Goal: Information Seeking & Learning: Learn about a topic

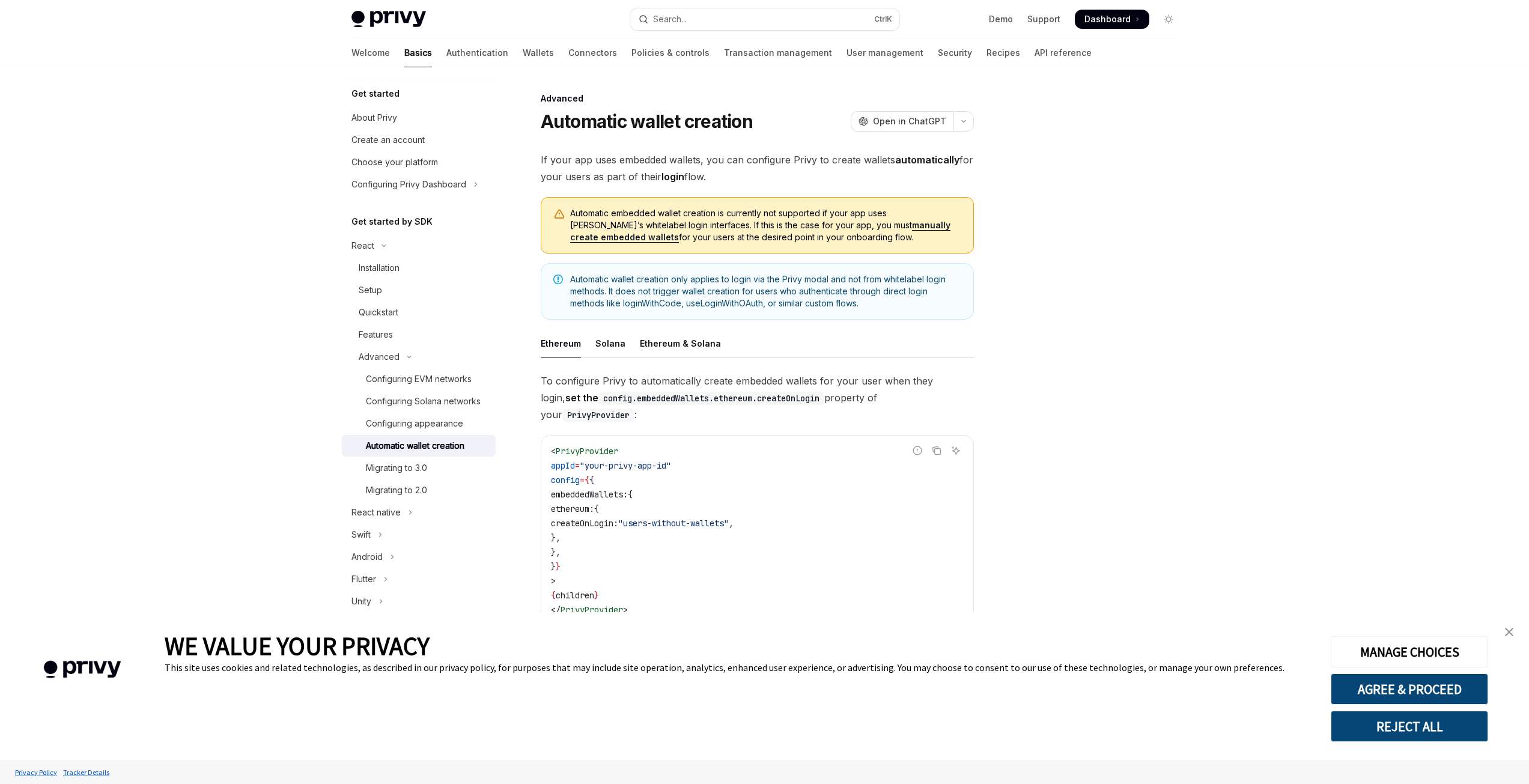
click at [1118, 279] on div at bounding box center [1097, 438] width 183 height 693
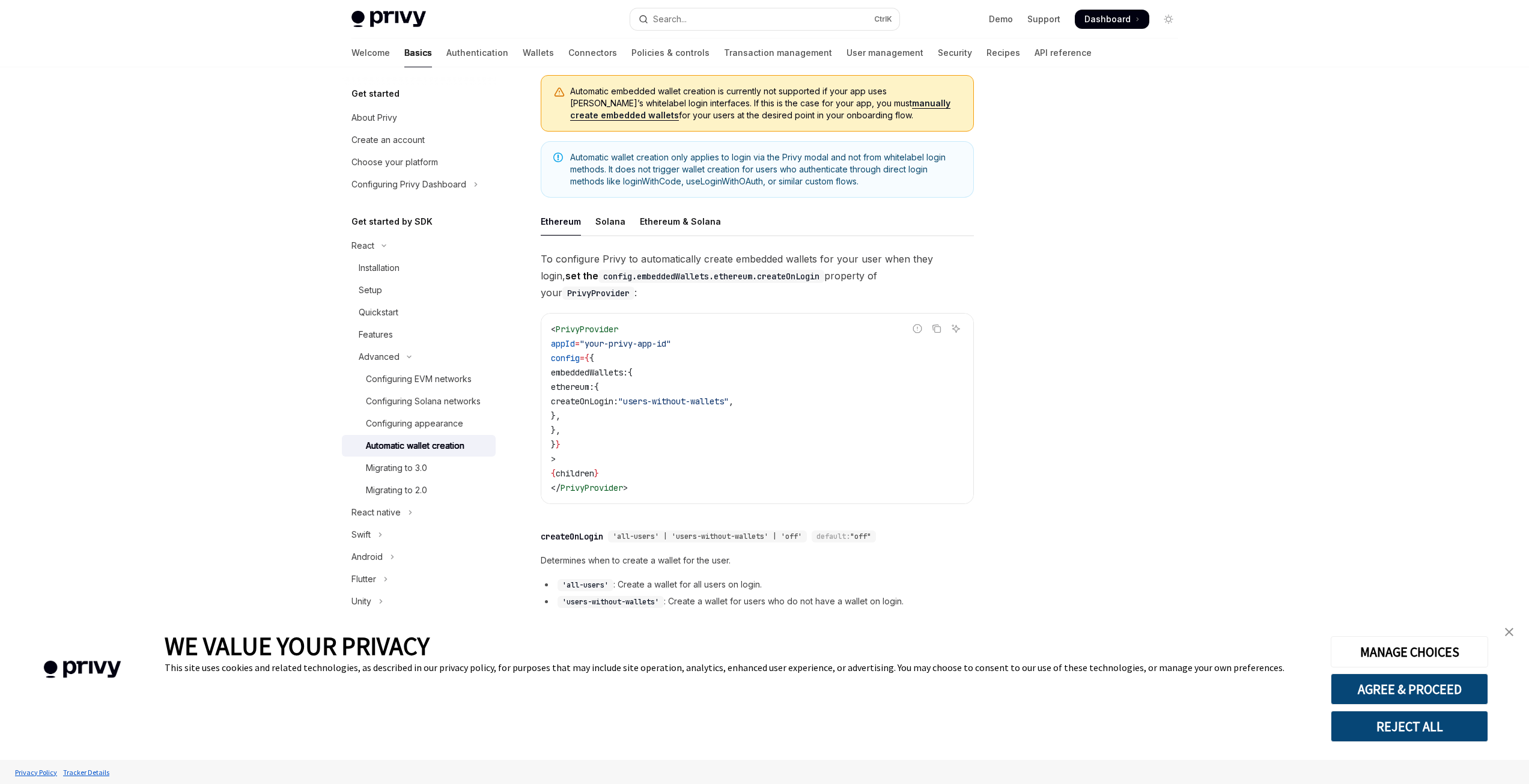
scroll to position [162, 0]
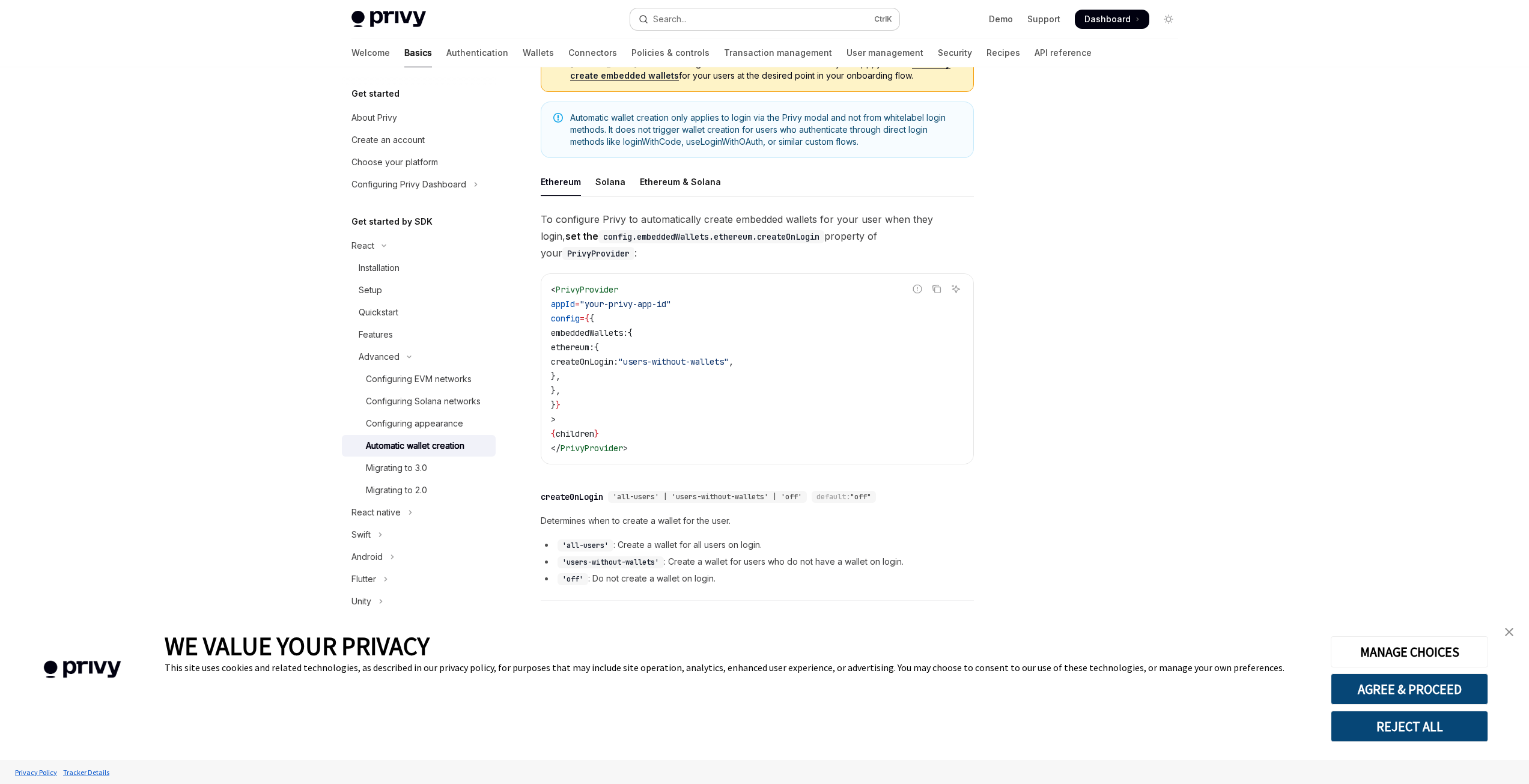
click at [678, 22] on div "Search..." at bounding box center [670, 19] width 33 height 14
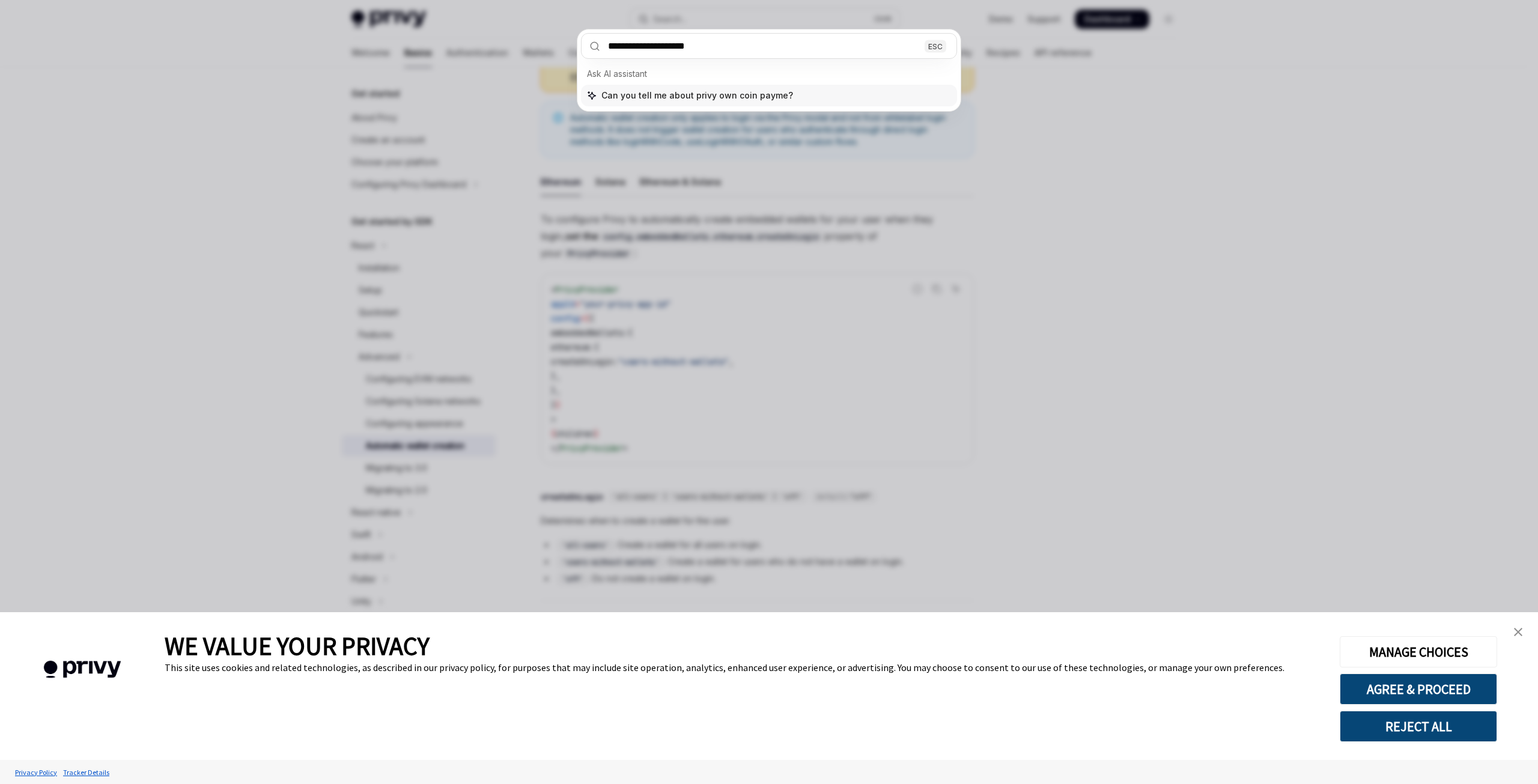
type input "**********"
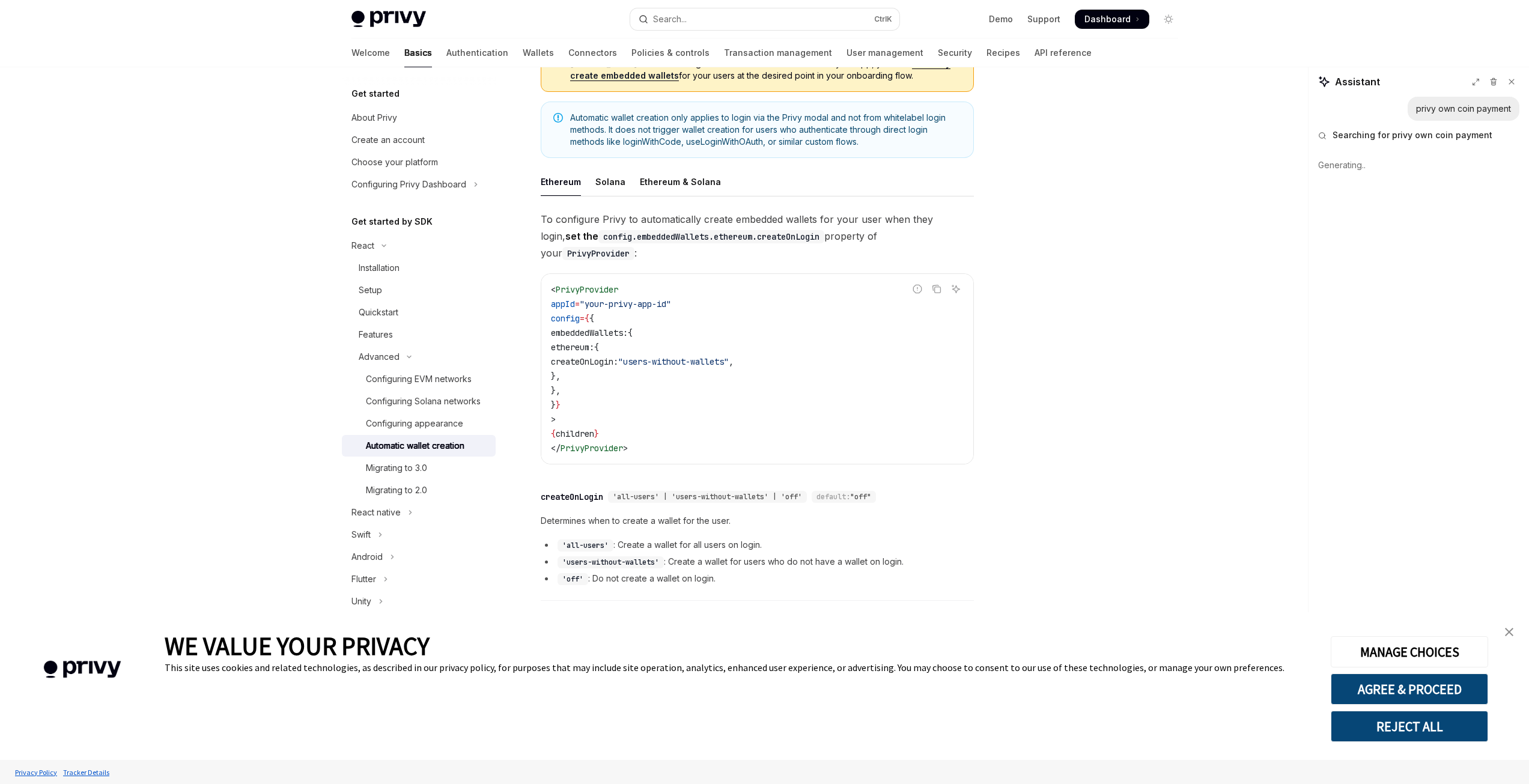
type textarea "*"
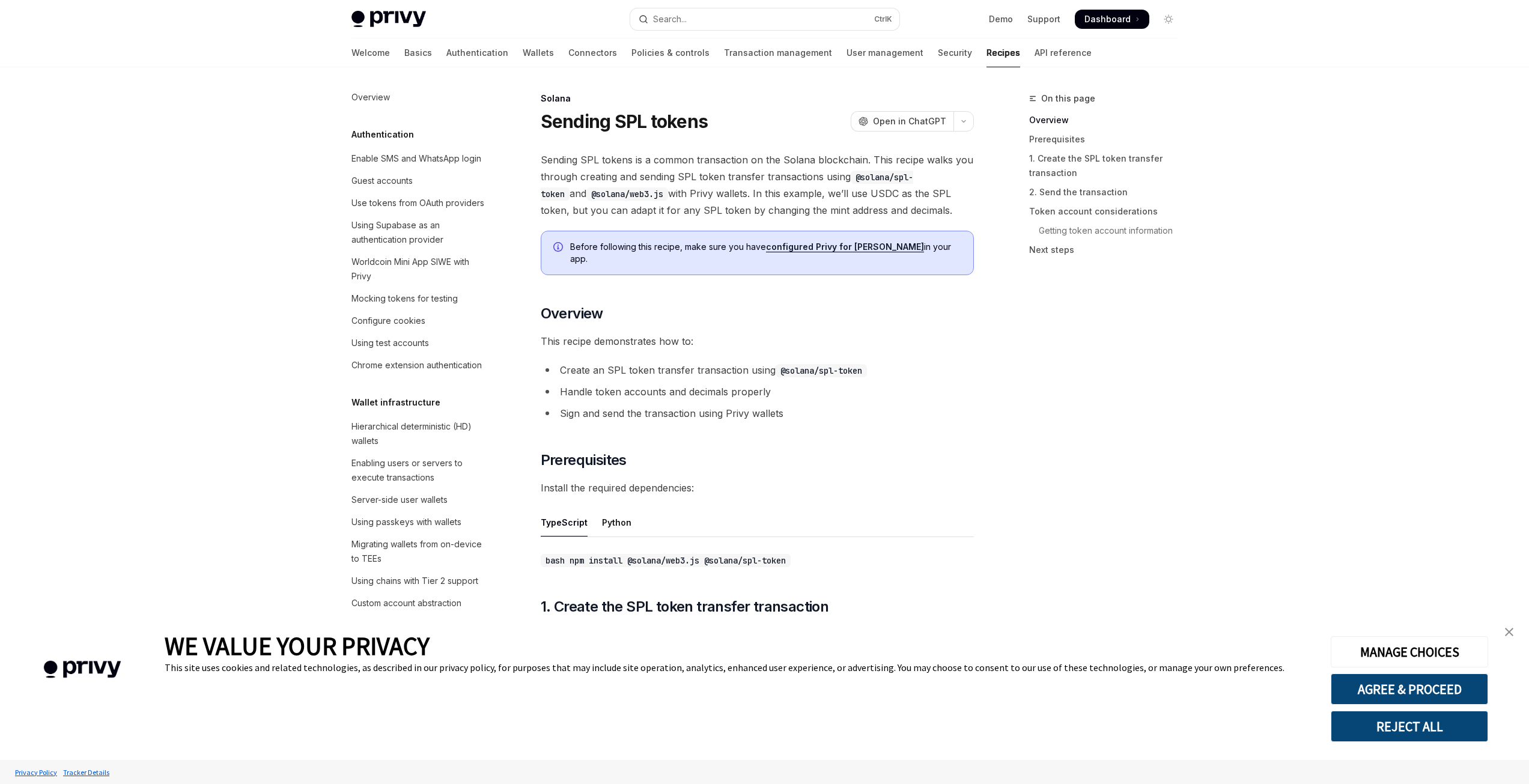
type textarea "*"
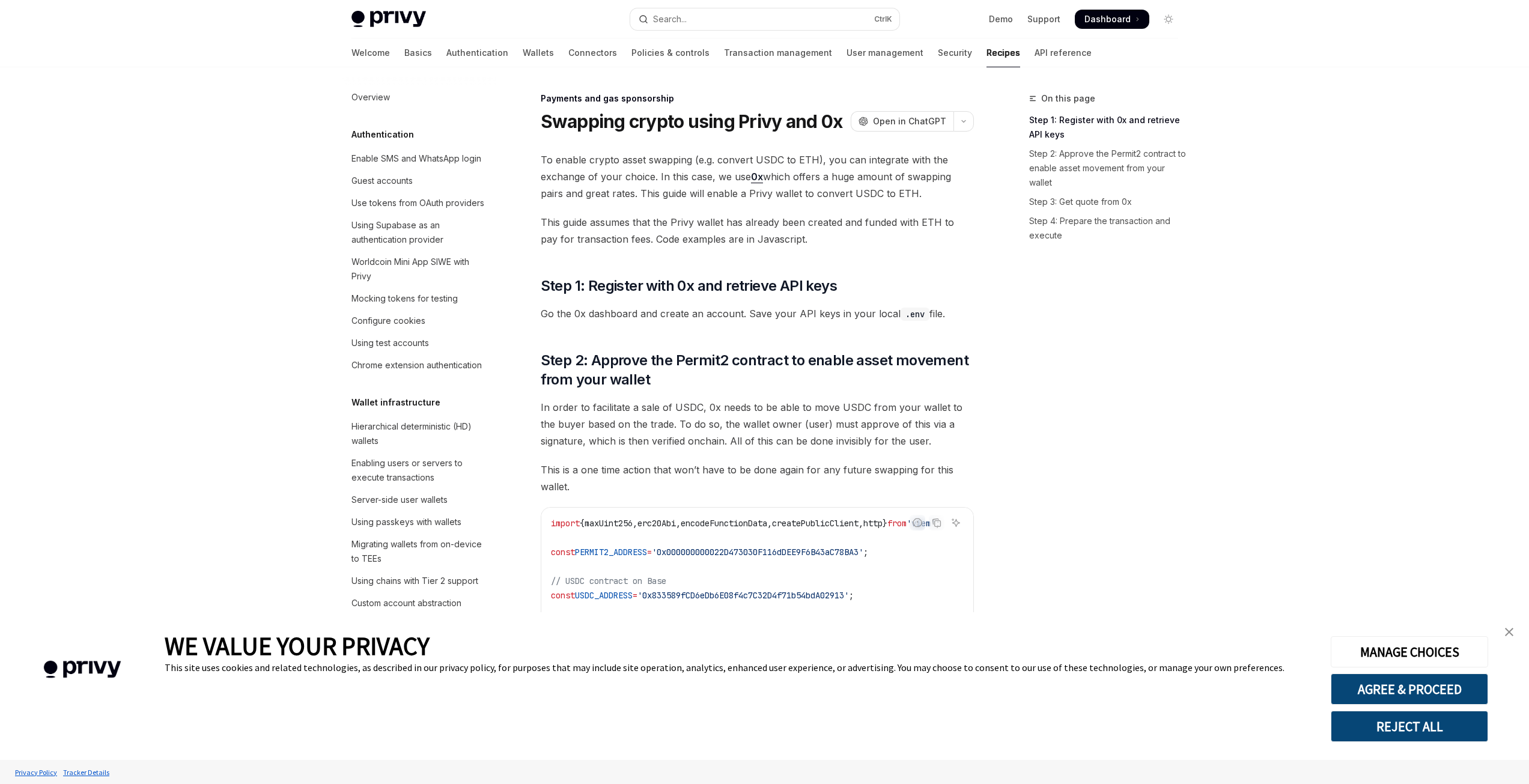
type textarea "*"
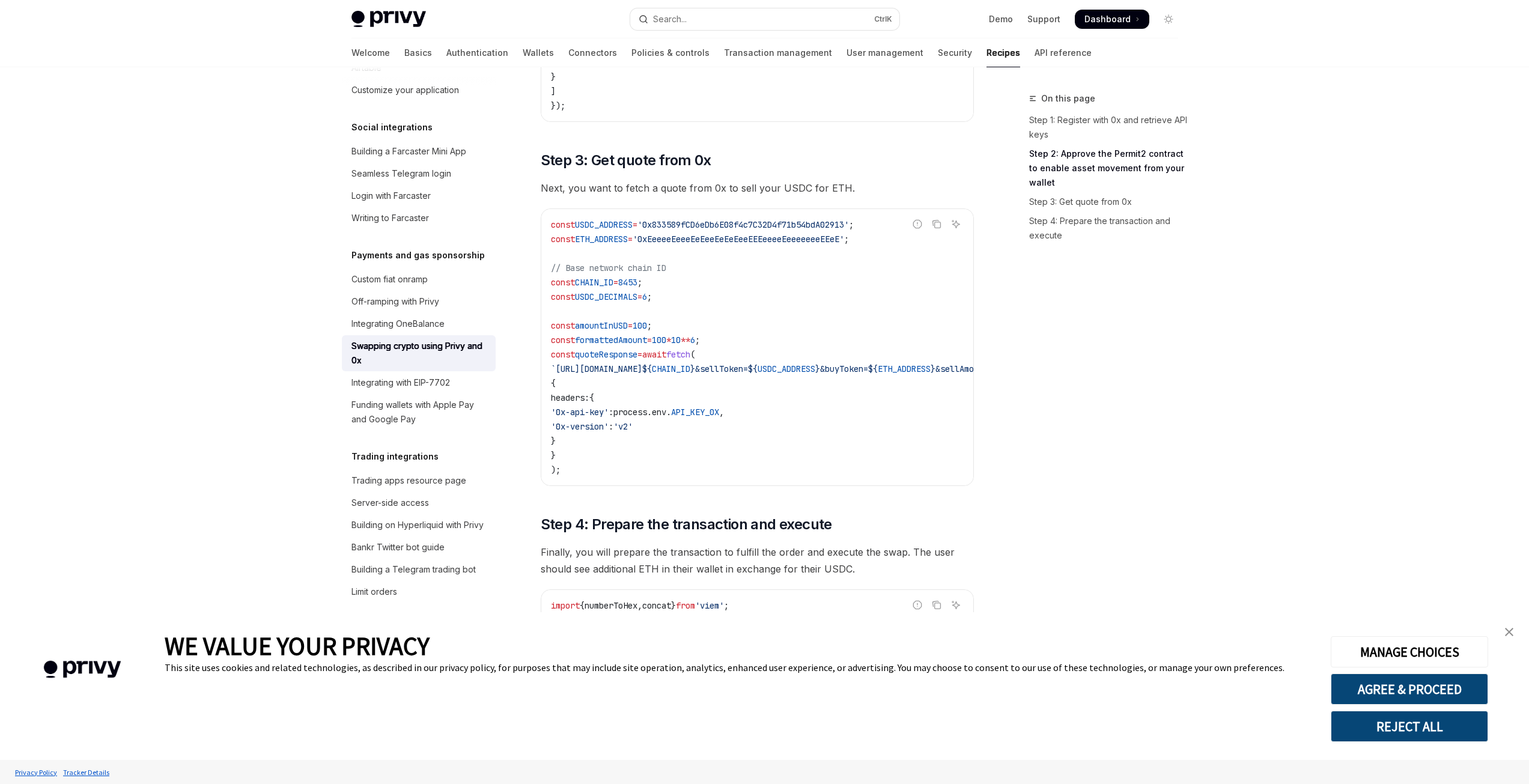
scroll to position [841, 0]
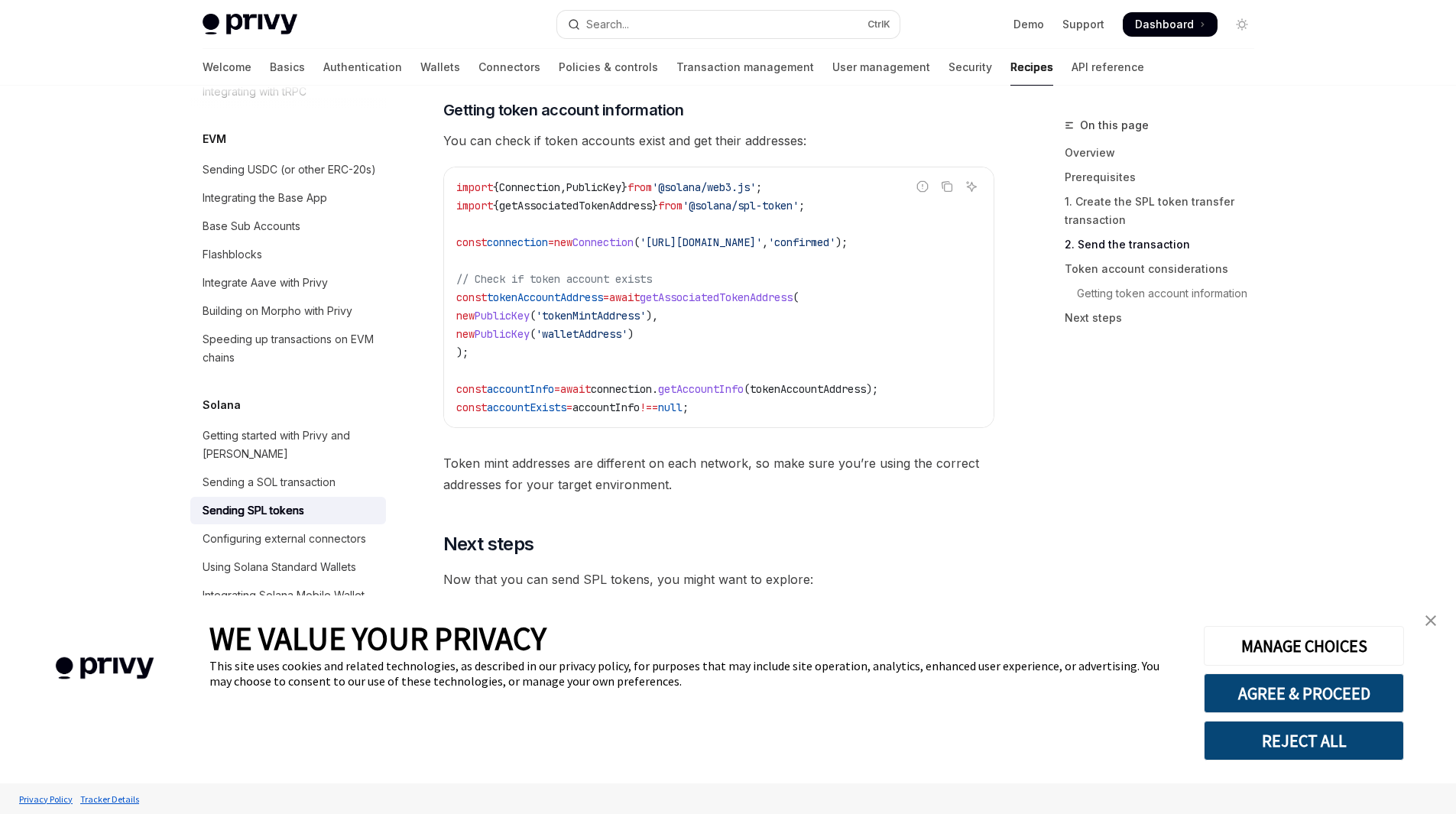
scroll to position [2446, 0]
